Goal: Task Accomplishment & Management: Manage account settings

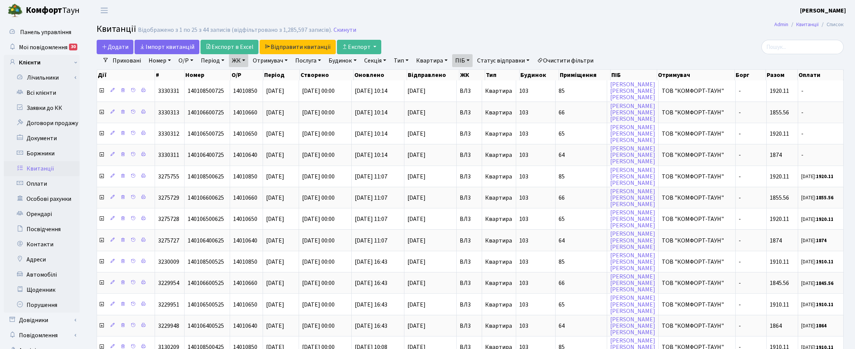
select select "25"
click at [49, 108] on link "Заявки до КК" at bounding box center [42, 107] width 76 height 15
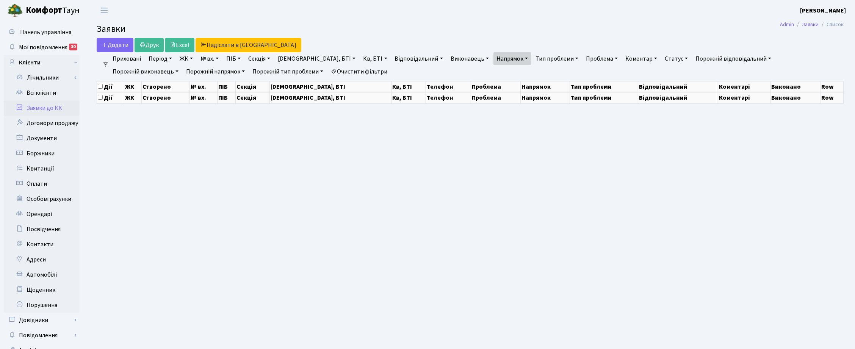
select select "25"
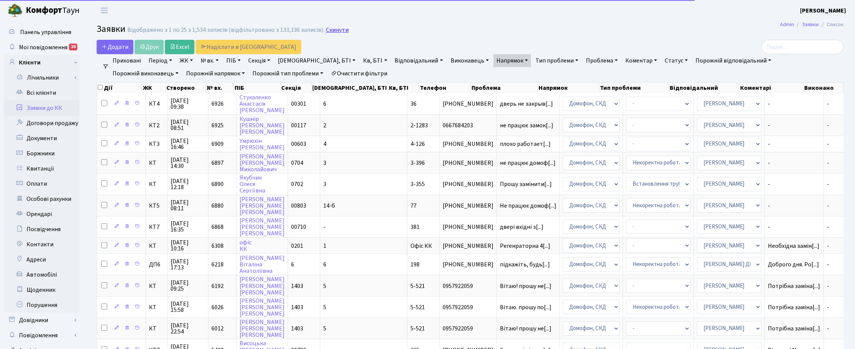
click at [334, 31] on link "Скинути" at bounding box center [337, 30] width 23 height 7
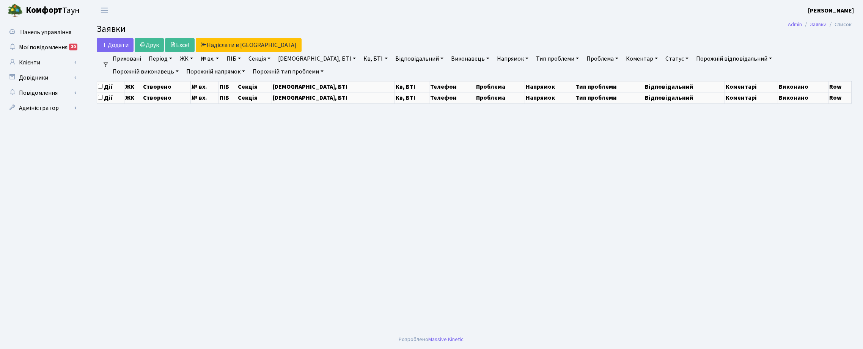
select select "25"
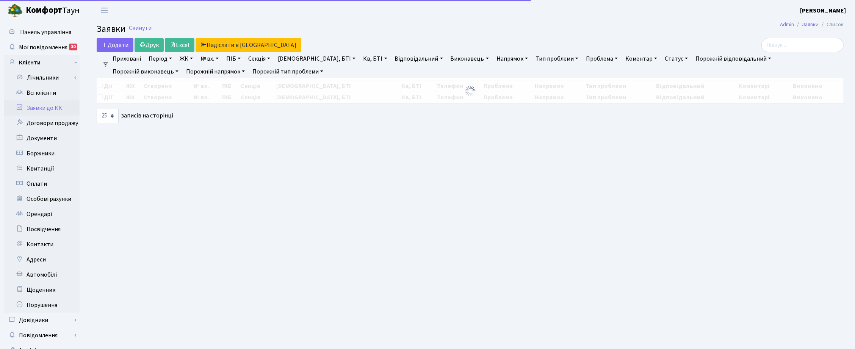
click at [360, 60] on link "Кв, БТІ" at bounding box center [375, 58] width 30 height 13
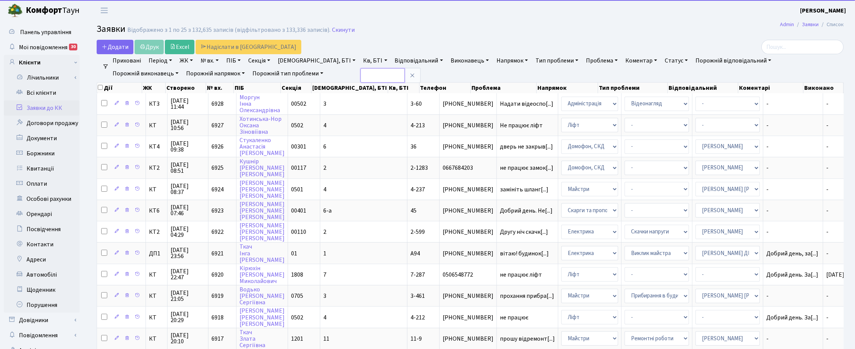
click at [361, 78] on input "text" at bounding box center [383, 75] width 44 height 14
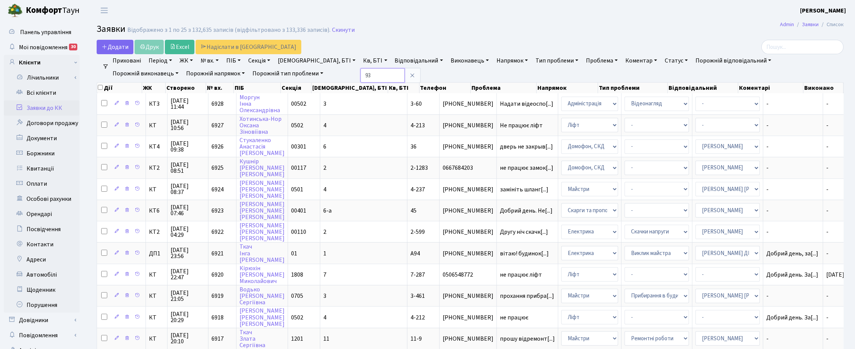
type input "93"
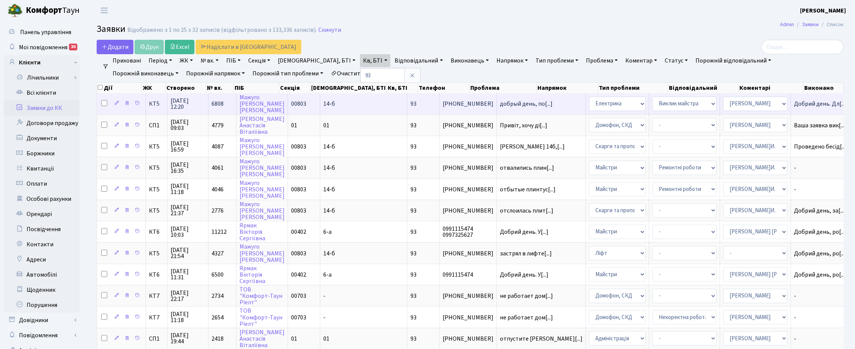
click at [190, 107] on span "09.08.2025 12:20" at bounding box center [188, 104] width 35 height 12
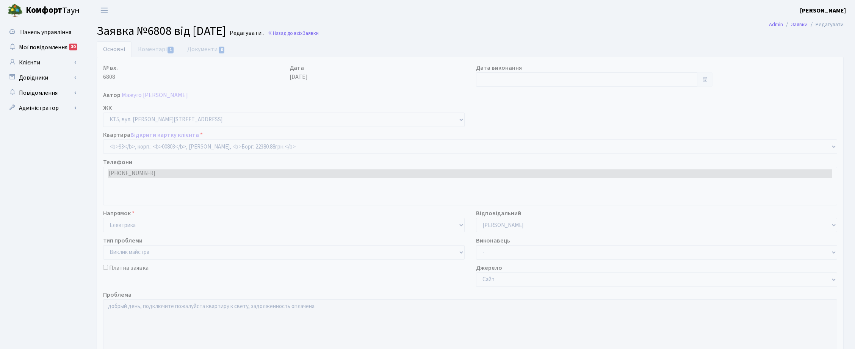
select select "17623"
select select "29"
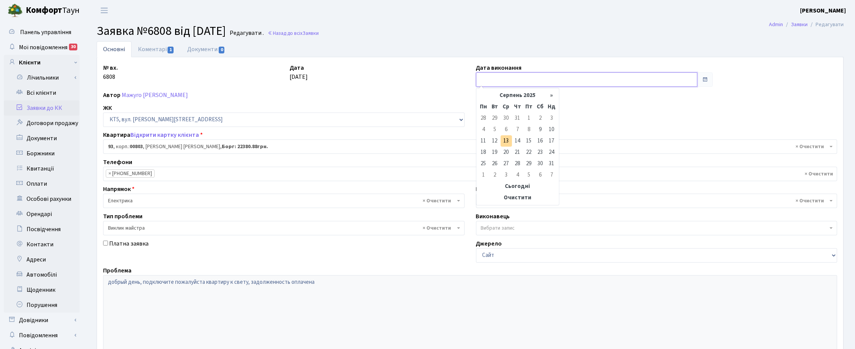
click at [493, 79] on input "text" at bounding box center [587, 79] width 222 height 14
click at [508, 141] on td "13" at bounding box center [506, 140] width 11 height 11
type input "[DATE]"
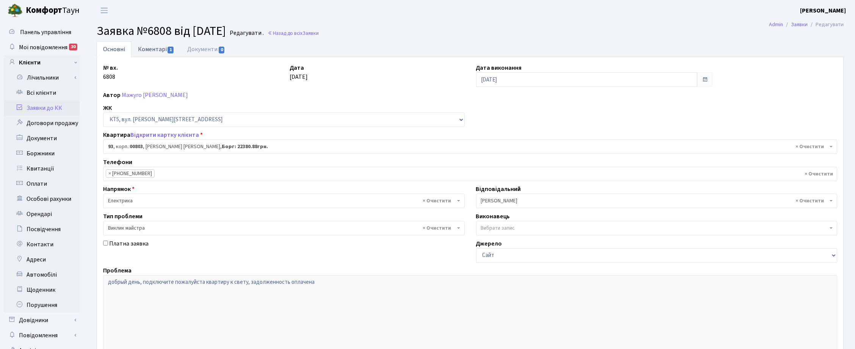
click at [152, 50] on link "Коментарі 1" at bounding box center [156, 49] width 49 height 16
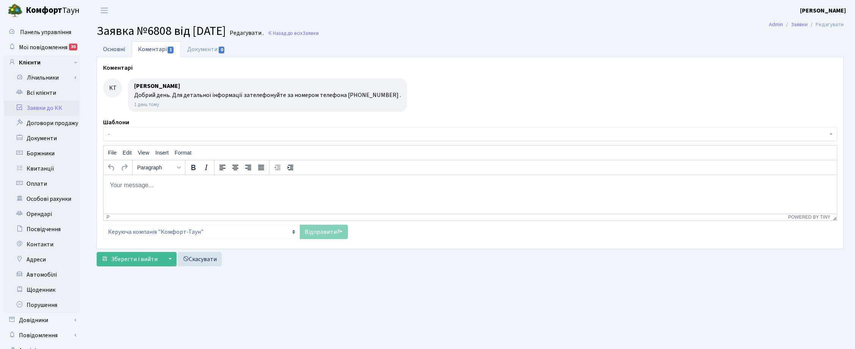
click at [115, 46] on link "Основні" at bounding box center [114, 49] width 35 height 16
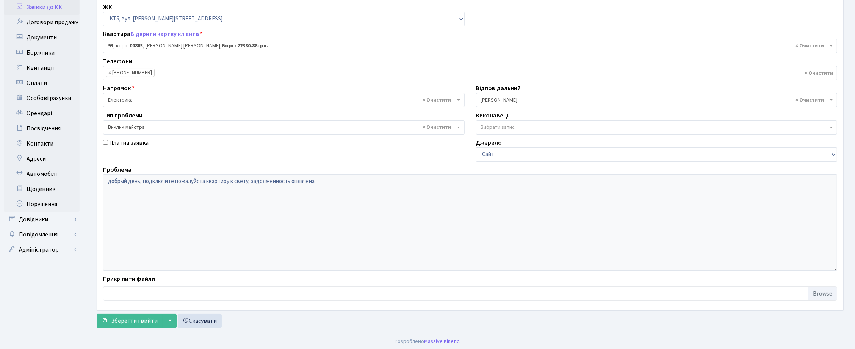
scroll to position [103, 0]
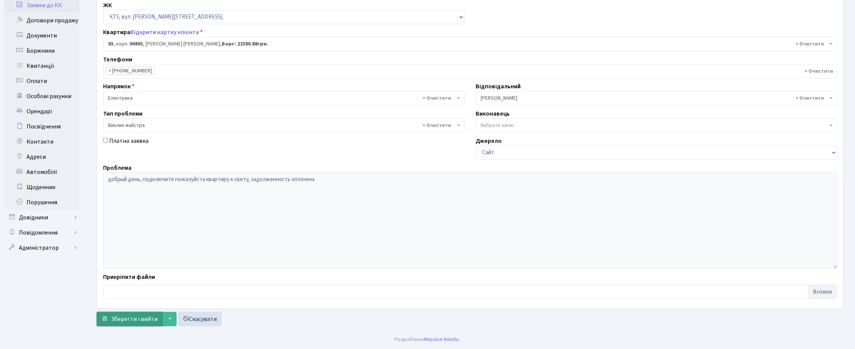
click at [133, 320] on span "Зберегти і вийти" at bounding box center [134, 319] width 47 height 8
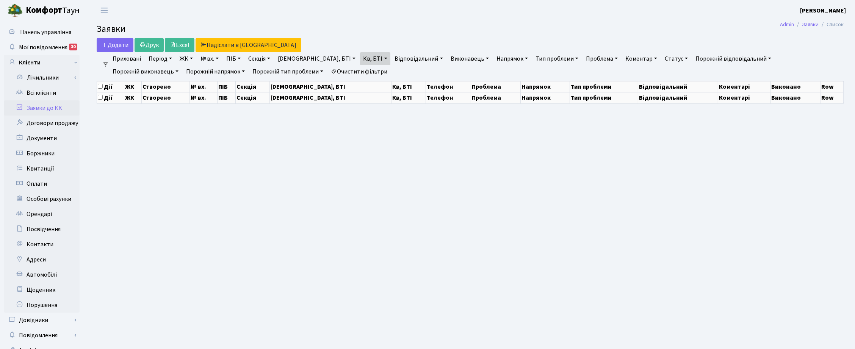
select select "25"
